Goal: Task Accomplishment & Management: Manage account settings

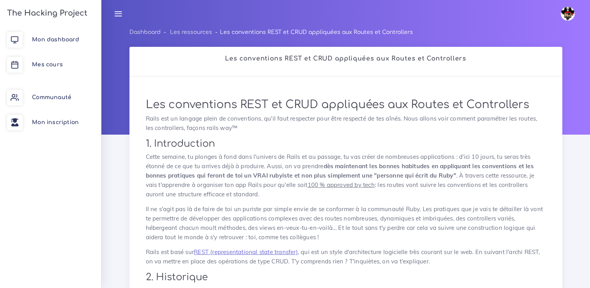
scroll to position [2103, 0]
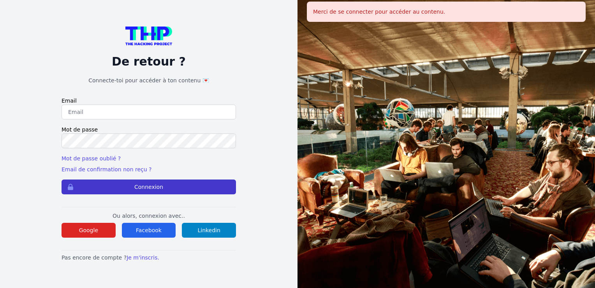
type input "bastien.willet@gmail.com"
click at [150, 185] on button "Connexion" at bounding box center [149, 186] width 175 height 15
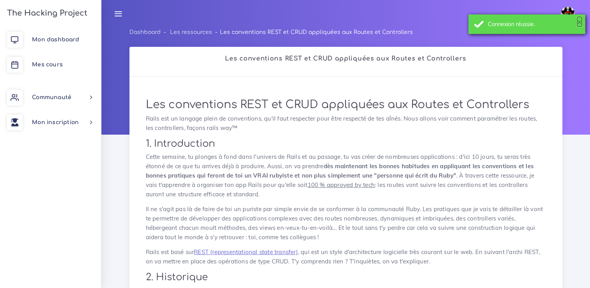
click at [577, 22] on button "×" at bounding box center [579, 22] width 5 height 8
